Goal: Transaction & Acquisition: Purchase product/service

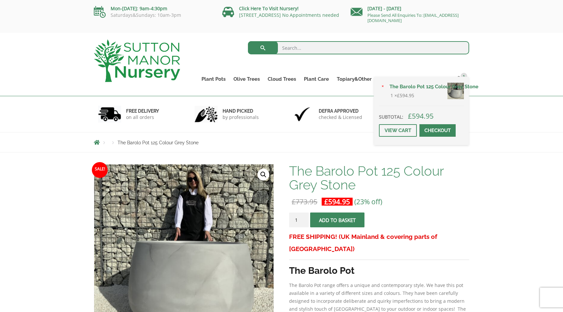
click at [437, 130] on span at bounding box center [437, 130] width 0 height 0
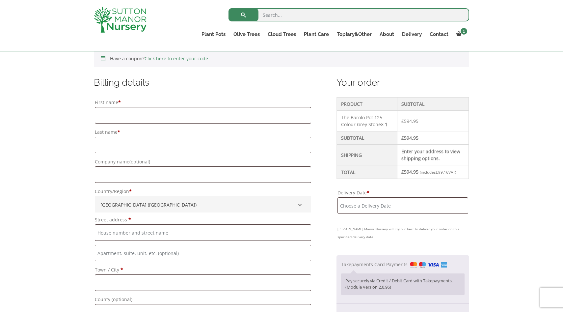
scroll to position [183, 0]
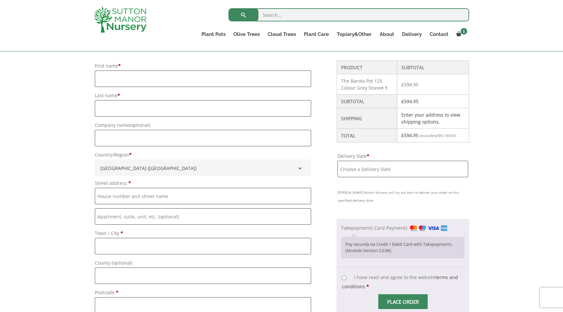
click at [377, 171] on input "Delivery Date *" at bounding box center [402, 169] width 131 height 16
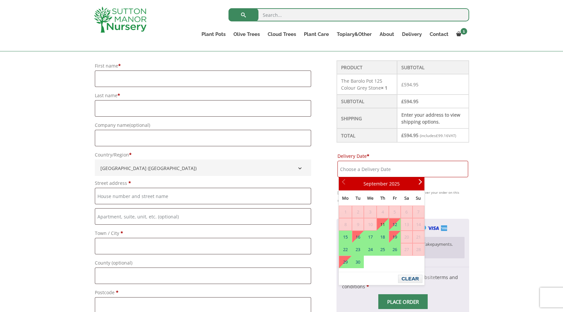
click at [385, 222] on link "11" at bounding box center [382, 224] width 11 height 12
type input "[DATE]"
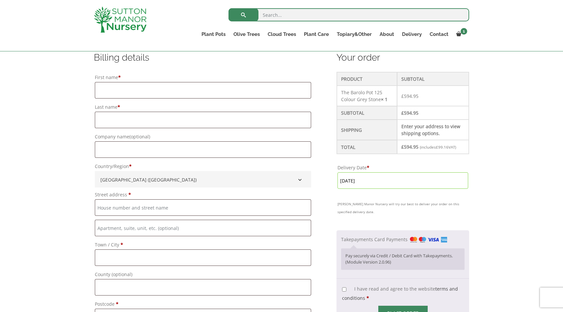
scroll to position [169, 0]
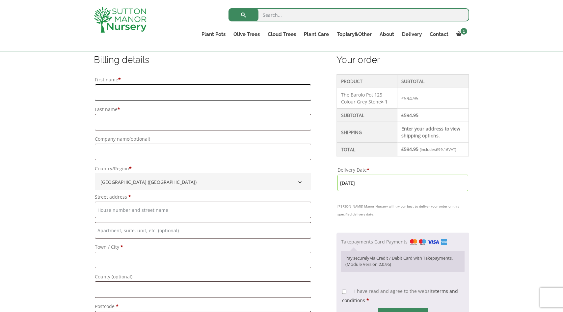
click at [135, 89] on input "First name *" at bounding box center [203, 92] width 216 height 16
type input "Ying"
type input "Xing"
type input "Flat 17, 5 maritime street"
type input "London"
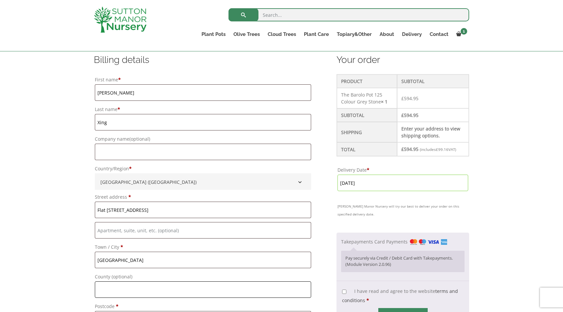
type input "Please select a region, state or province."
type input "SE16 7FW"
type input "07949500504"
type input "yxing003@campus.goldsmiths.ac.uk"
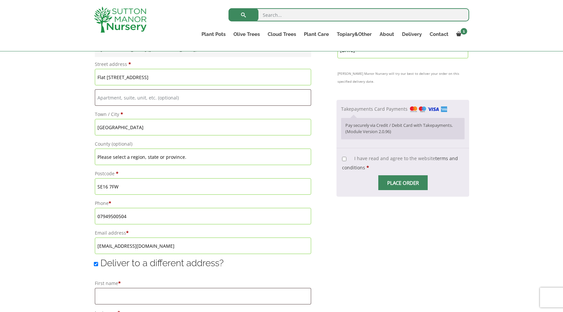
scroll to position [184, 0]
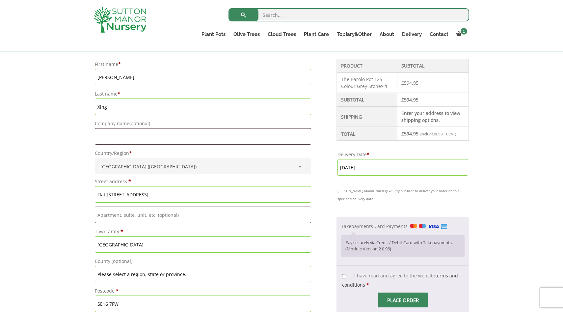
click at [368, 167] on input "11 September, 2025" at bounding box center [402, 167] width 131 height 16
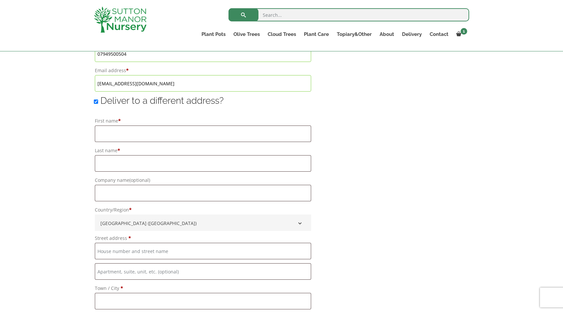
scroll to position [458, 0]
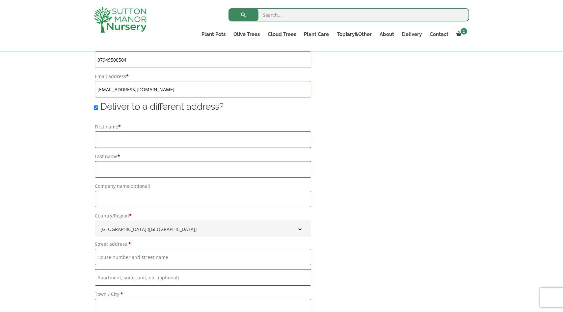
click at [95, 109] on input "Deliver to a different address?" at bounding box center [96, 107] width 4 height 4
checkbox input "false"
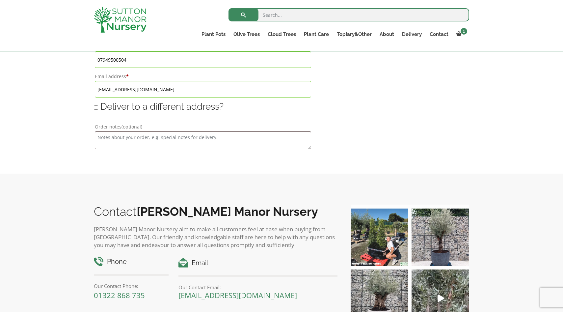
type input "11 September, 2025"
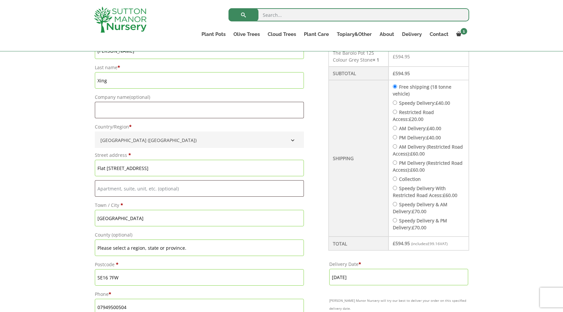
scroll to position [213, 0]
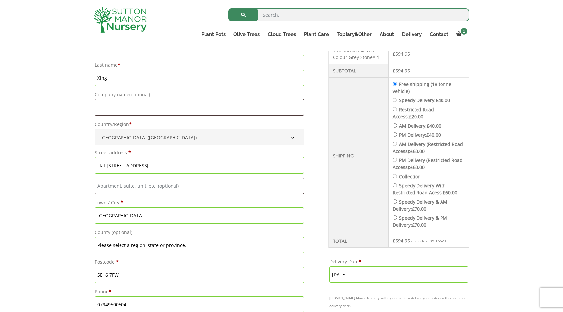
click at [396, 110] on input "Restricted Road Access: £ 20.00" at bounding box center [395, 109] width 4 height 4
radio input "true"
click at [397, 125] on input "AM Delivery: £ 40.00" at bounding box center [395, 125] width 4 height 4
radio input "true"
click at [350, 266] on input "Delivery Date *" at bounding box center [398, 274] width 139 height 16
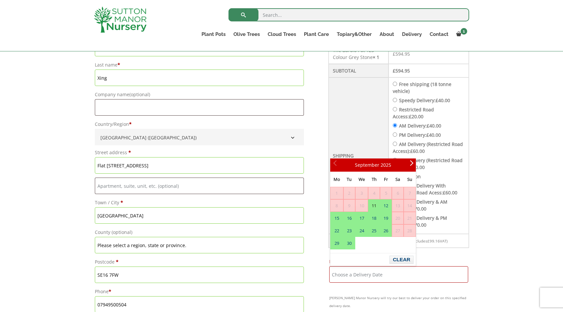
click at [447, 175] on li "Collection" at bounding box center [429, 176] width 72 height 7
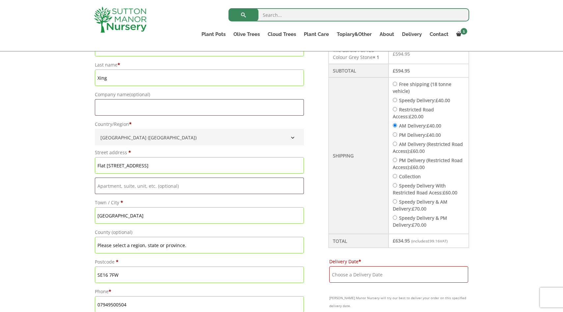
click at [397, 145] on input "AM Delivery (Restricted Road Access): £ 60.00" at bounding box center [395, 143] width 4 height 4
radio input "true"
click at [362, 273] on input "Delivery Date *" at bounding box center [398, 274] width 139 height 16
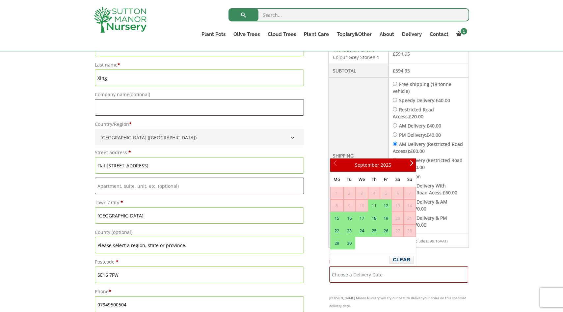
click at [372, 202] on link "11" at bounding box center [373, 205] width 11 height 12
type input "11 September, 2025"
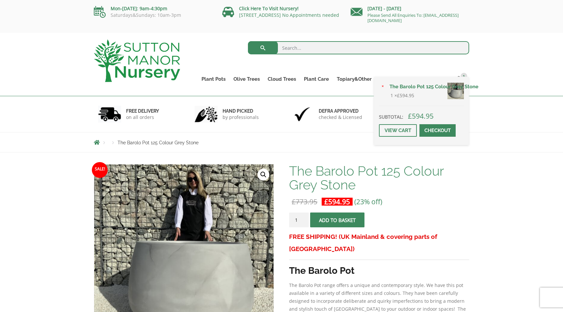
click at [459, 77] on div "× The Barolo Pot 125 Colour Grey Stone 1 × £ 594.95 Subtotal: £ 594.95 View car…" at bounding box center [421, 111] width 95 height 68
click at [437, 130] on span at bounding box center [437, 130] width 0 height 0
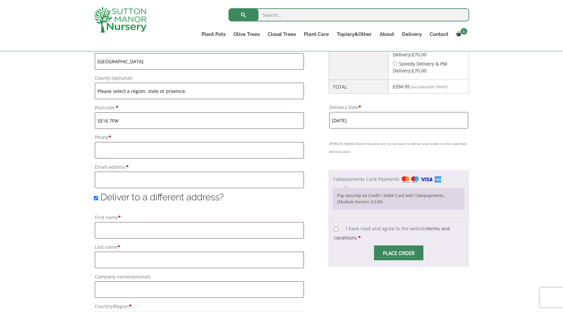
scroll to position [365, 0]
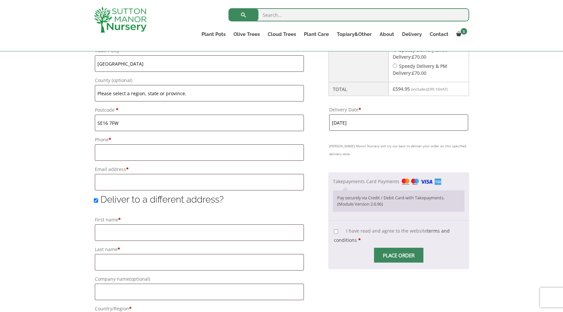
click at [374, 124] on input "[DATE]" at bounding box center [398, 122] width 139 height 16
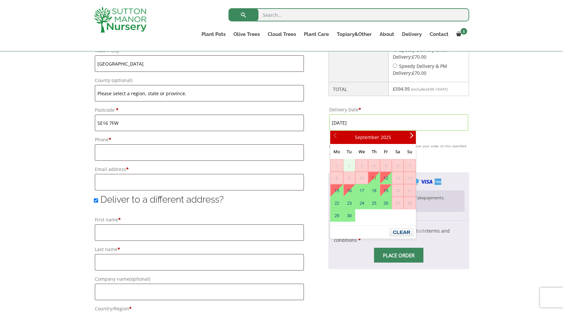
click at [348, 167] on span "2" at bounding box center [348, 165] width 11 height 12
click at [479, 113] on div "Have a coupon? Click here to enter your code Apply coupon Billing details First…" at bounding box center [281, 170] width 563 height 703
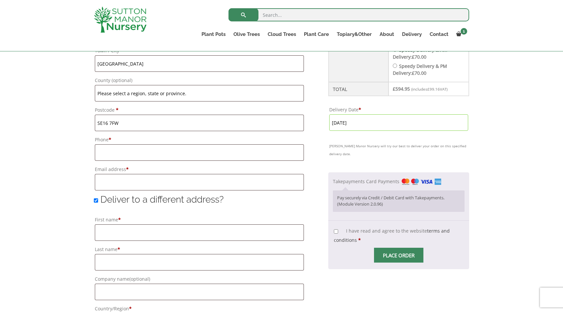
click at [396, 126] on input "11 September, 2025" at bounding box center [398, 122] width 139 height 16
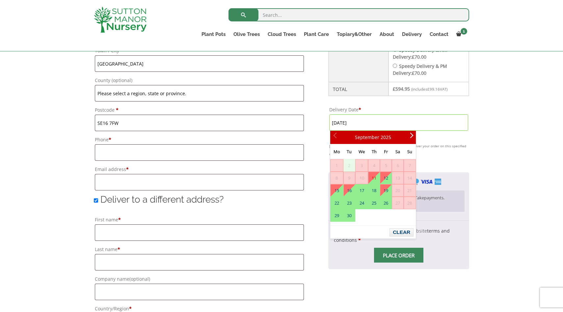
click at [349, 164] on span "2" at bounding box center [348, 165] width 11 height 12
click at [347, 165] on span "2" at bounding box center [348, 165] width 11 height 12
click at [490, 155] on div "Have a coupon? Click here to enter your code Apply coupon Billing details First…" at bounding box center [281, 170] width 563 height 703
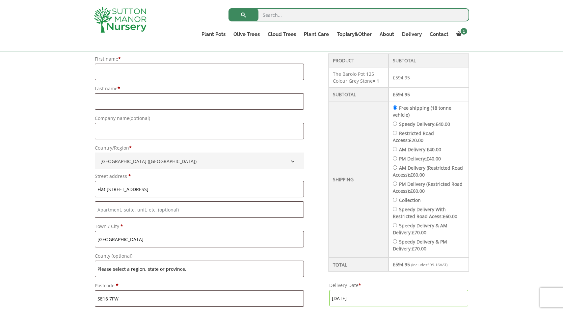
scroll to position [189, 0]
click at [397, 226] on input "Speedy Delivery & AM Delivery: £ 70.00" at bounding box center [395, 225] width 4 height 4
radio input "true"
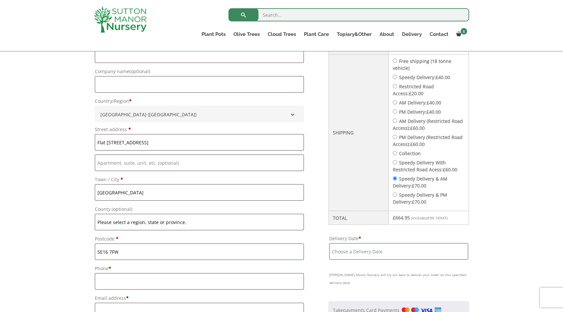
scroll to position [242, 0]
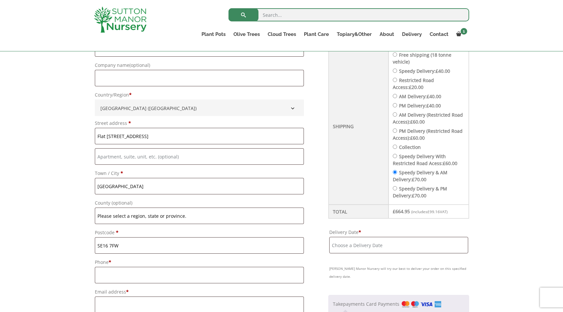
click at [381, 248] on input "Delivery Date *" at bounding box center [398, 245] width 139 height 16
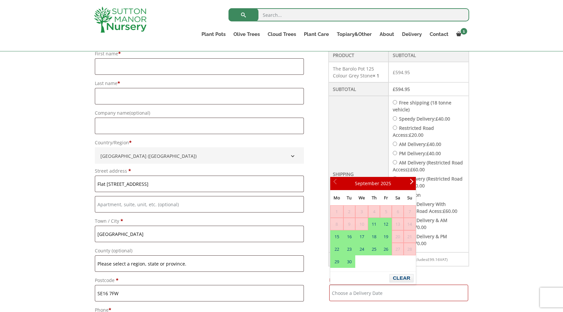
scroll to position [180, 0]
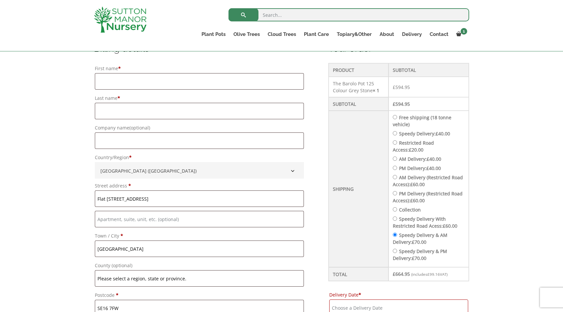
click at [397, 117] on input "Free shipping (18 tonne vehicle)" at bounding box center [395, 117] width 4 height 4
radio input "true"
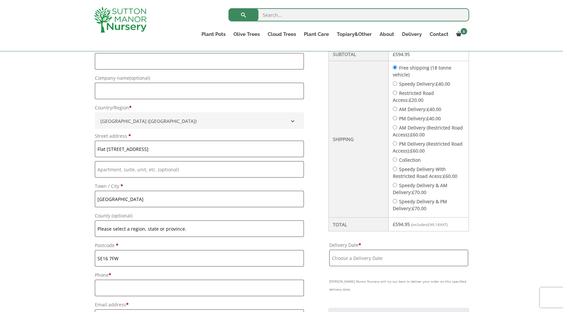
scroll to position [241, 0]
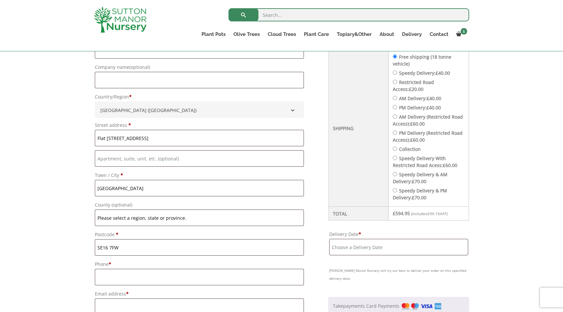
click at [381, 242] on input "Delivery Date *" at bounding box center [398, 247] width 139 height 16
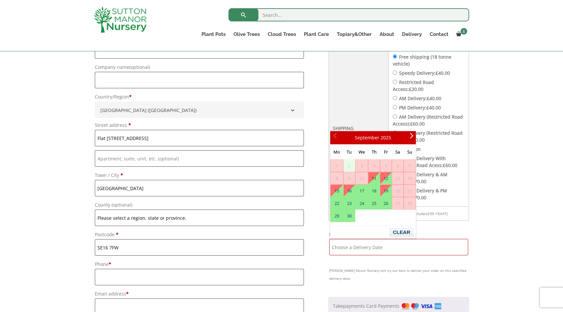
click at [377, 177] on link "11" at bounding box center [373, 178] width 11 height 12
type input "11 September, 2025"
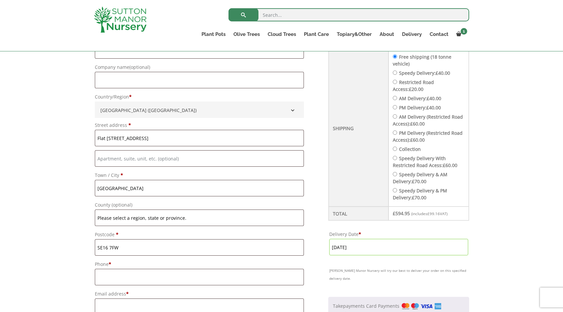
click at [399, 192] on li "Speedy Delivery & PM Delivery: £ 70.00" at bounding box center [429, 194] width 72 height 14
click at [397, 157] on input "Speedy Delivery With Restricted Road Acess: £ 60.00" at bounding box center [395, 158] width 4 height 4
radio input "true"
click at [380, 246] on input "Delivery Date *" at bounding box center [398, 247] width 139 height 16
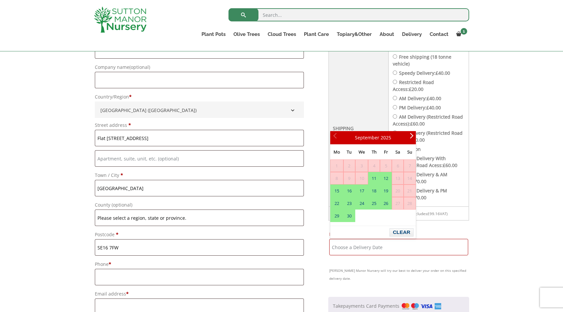
click at [493, 151] on div "Have a coupon? Click here to enter your code Apply coupon Billing details First…" at bounding box center [281, 294] width 563 height 703
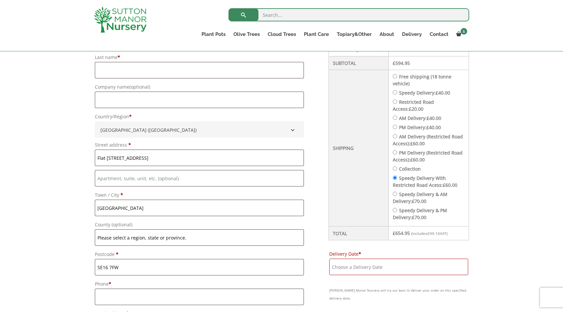
scroll to position [206, 0]
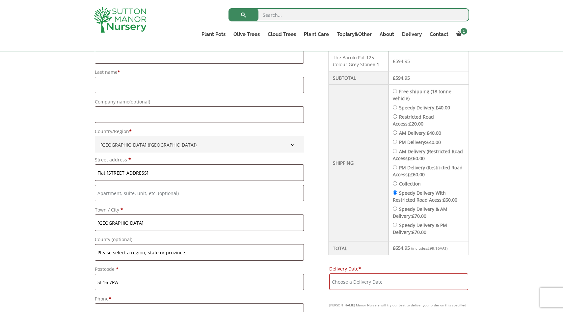
click at [397, 133] on input "AM Delivery: £ 40.00" at bounding box center [395, 132] width 4 height 4
radio input "true"
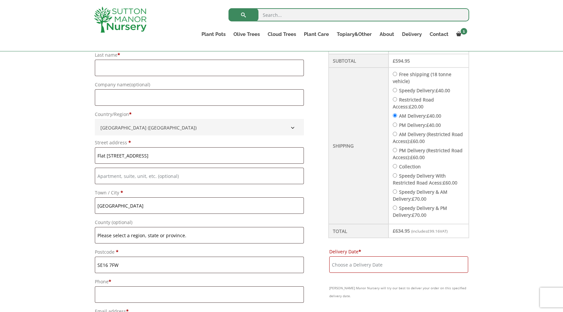
scroll to position [225, 0]
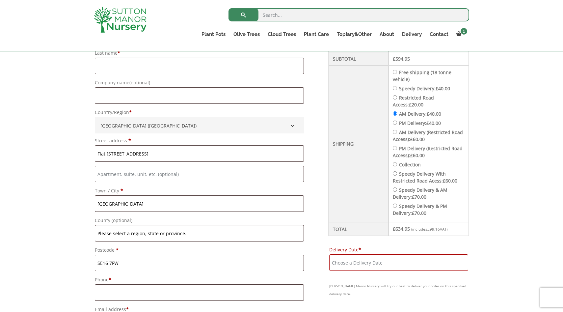
click at [389, 257] on input "Delivery Date *" at bounding box center [398, 262] width 139 height 16
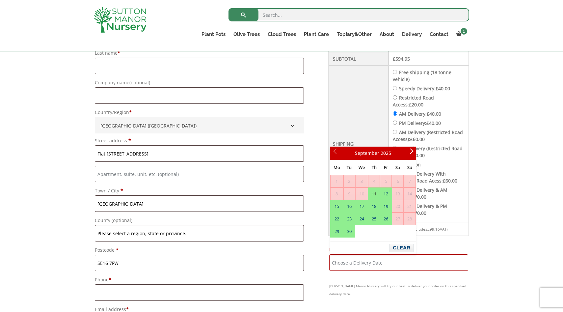
click at [372, 189] on link "11" at bounding box center [373, 194] width 11 height 12
type input "11 September, 2025"
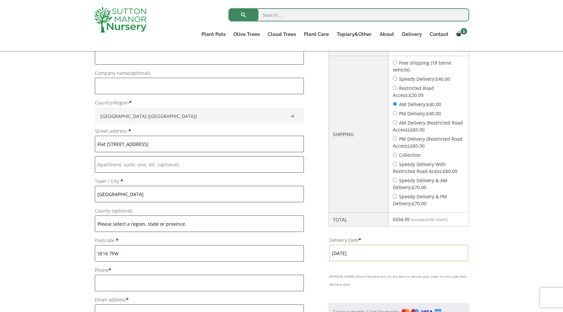
scroll to position [243, 0]
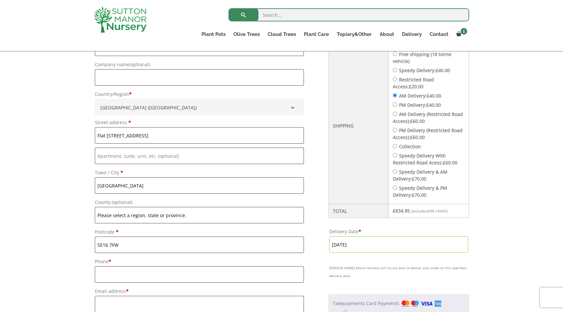
click at [363, 247] on input "11 September, 2025" at bounding box center [398, 244] width 139 height 16
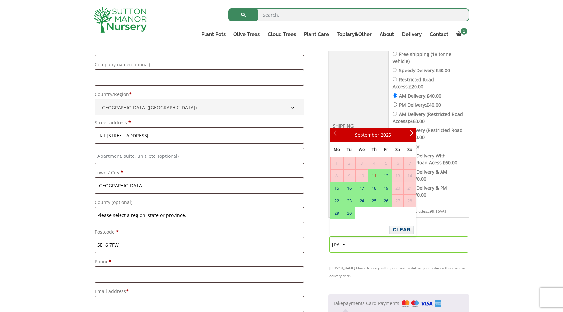
click at [462, 180] on li "Speedy Delivery & AM Delivery: £ 70.00" at bounding box center [429, 175] width 72 height 14
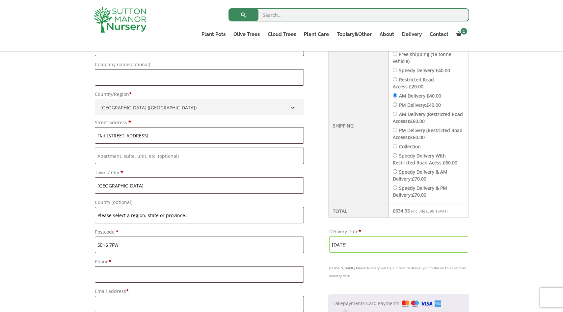
click at [397, 155] on input "Speedy Delivery With Restricted Road Acess: £ 60.00" at bounding box center [395, 155] width 4 height 4
radio input "true"
click at [357, 243] on input "11 September, 2025" at bounding box center [398, 244] width 139 height 16
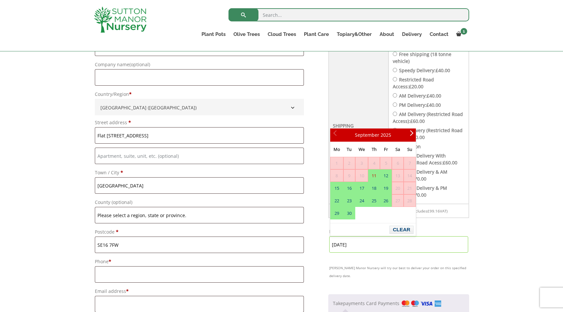
click at [462, 208] on td "£ 654.95 (includes £ 99.16 VAT)" at bounding box center [428, 211] width 80 height 14
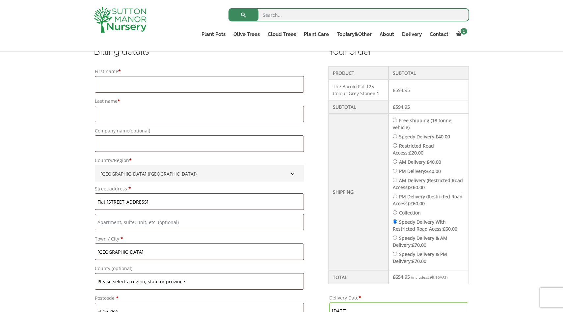
scroll to position [195, 0]
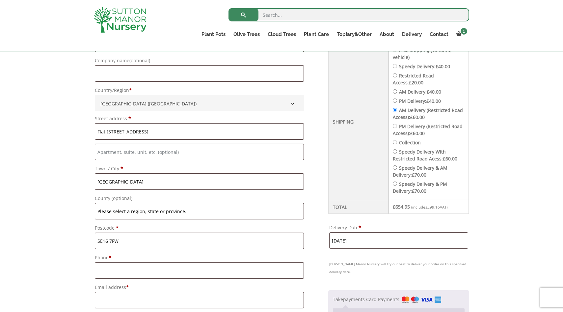
scroll to position [254, 0]
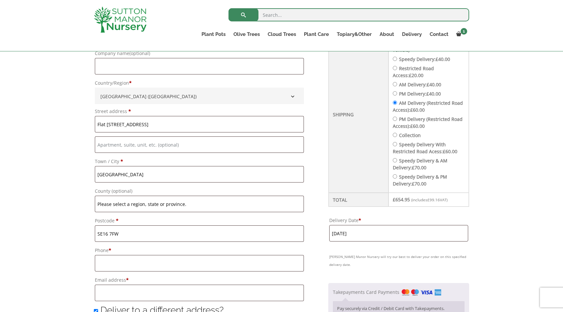
click at [363, 233] on input "11 September, 2025" at bounding box center [398, 233] width 139 height 16
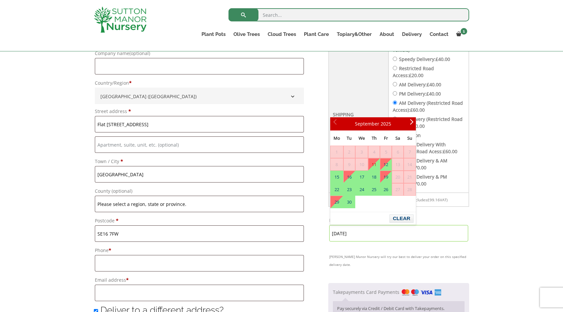
click at [373, 164] on link "11" at bounding box center [373, 164] width 11 height 12
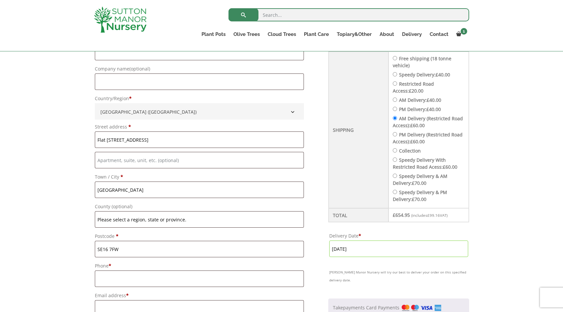
scroll to position [239, 0]
click at [353, 255] on input "11 September, 2025" at bounding box center [398, 249] width 139 height 16
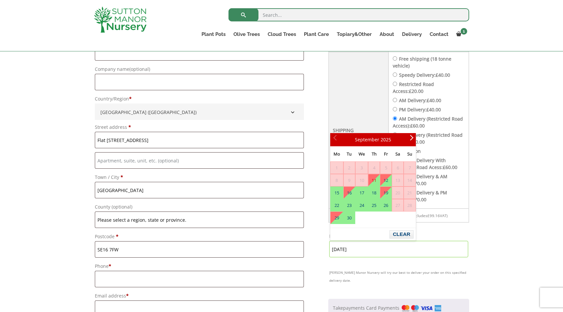
click at [378, 177] on link "11" at bounding box center [373, 180] width 11 height 12
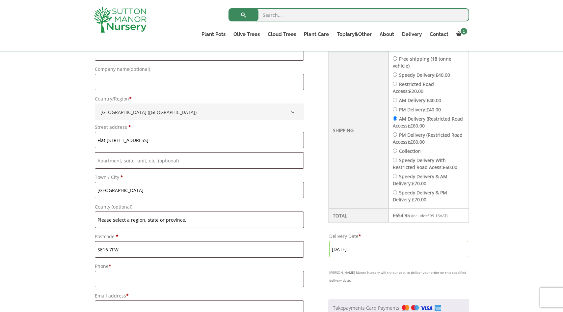
click at [397, 176] on input "Speedy Delivery & AM Delivery: £ 70.00" at bounding box center [395, 176] width 4 height 4
radio input "true"
click at [357, 249] on input "11 September, 2025" at bounding box center [398, 249] width 139 height 16
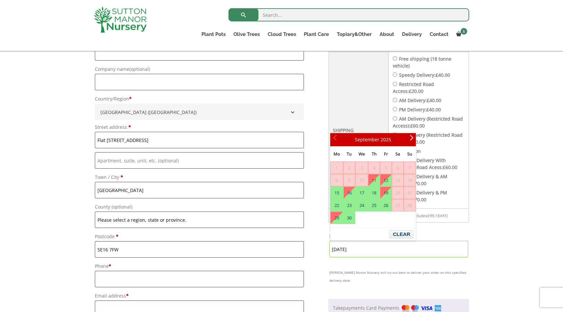
click at [378, 180] on link "11" at bounding box center [373, 180] width 11 height 12
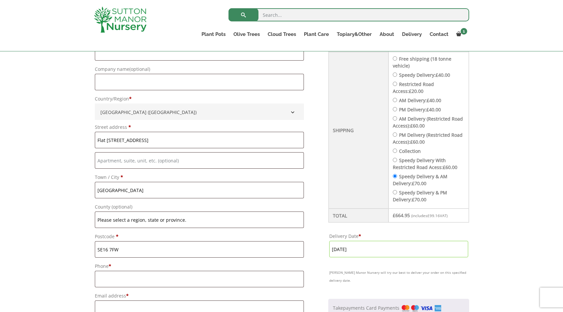
scroll to position [236, 0]
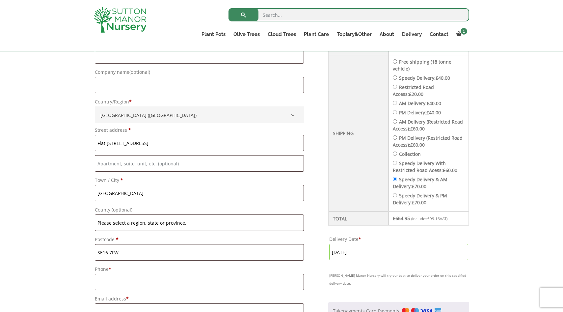
click at [357, 257] on input "11 September, 2025" at bounding box center [398, 251] width 139 height 16
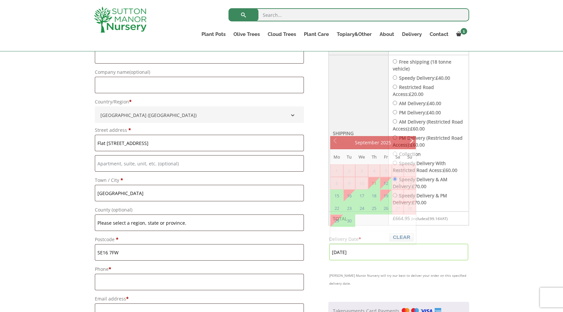
click at [357, 257] on input "11 September, 2025" at bounding box center [398, 251] width 139 height 16
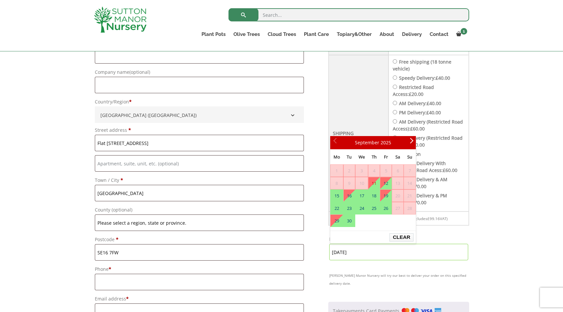
click at [404, 235] on button "Clear" at bounding box center [401, 237] width 24 height 8
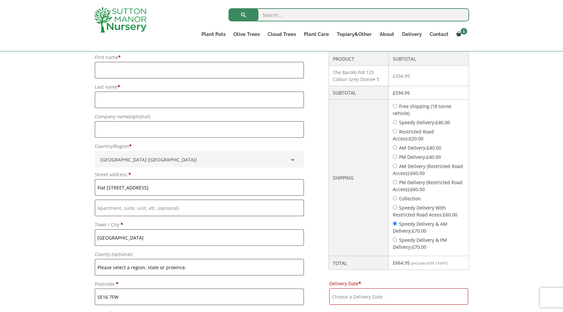
scroll to position [201, 0]
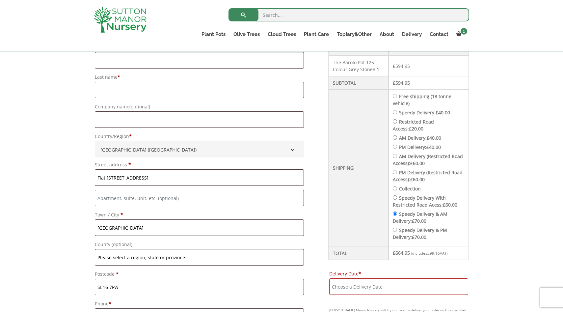
click at [351, 288] on input "Delivery Date *" at bounding box center [398, 286] width 139 height 16
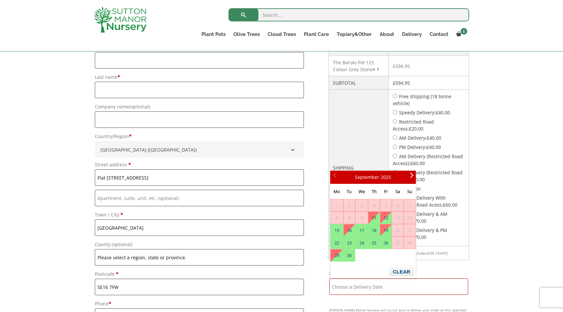
click at [376, 217] on link "11" at bounding box center [373, 218] width 11 height 12
type input "11 September, 2025"
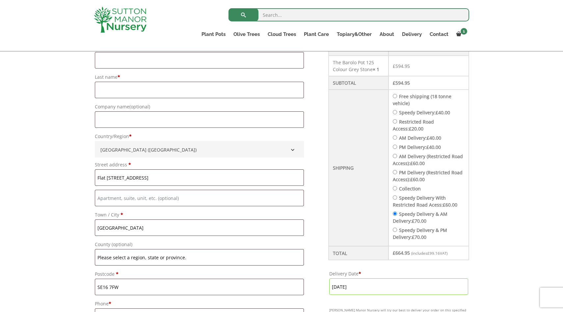
click at [397, 122] on input "Restricted Road Access: £ 20.00" at bounding box center [395, 121] width 4 height 4
radio input "true"
click at [397, 138] on input "AM Delivery: £ 40.00" at bounding box center [395, 137] width 4 height 4
radio input "true"
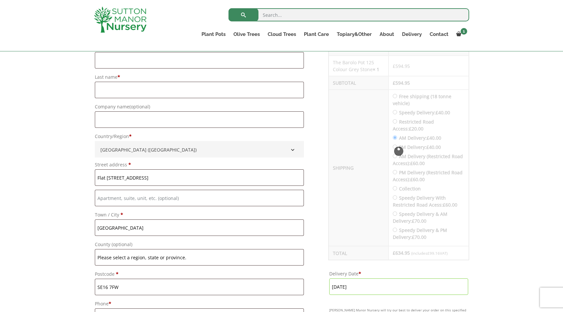
click at [400, 155] on div "Checkout" at bounding box center [398, 150] width 140 height 217
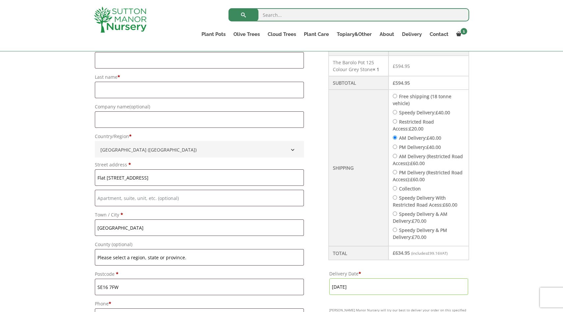
click at [397, 155] on input "AM Delivery (Restricted Road Access): £ 60.00" at bounding box center [395, 156] width 4 height 4
radio input "true"
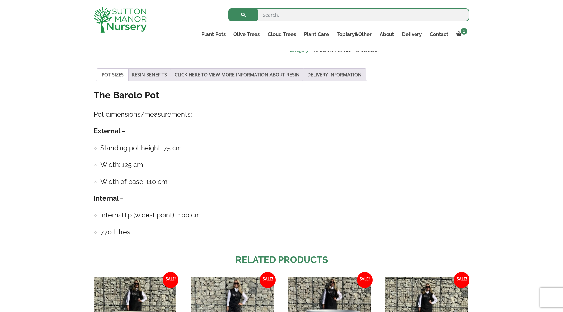
scroll to position [334, 0]
